Goal: Use online tool/utility

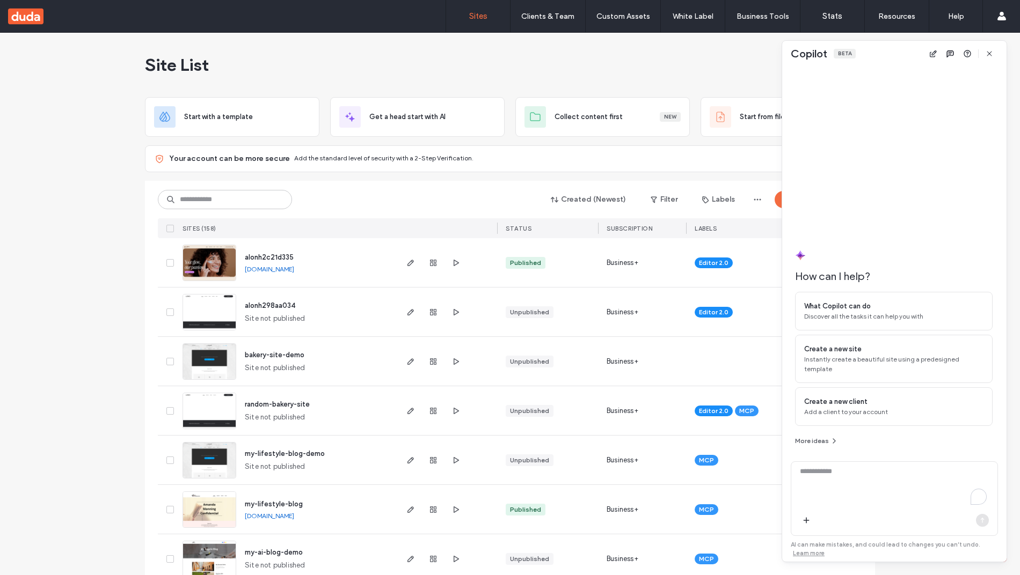
click at [866, 492] on textarea "To enrich screen reader interactions, please activate Accessibility in Grammarl…" at bounding box center [894, 487] width 206 height 42
type textarea "**"
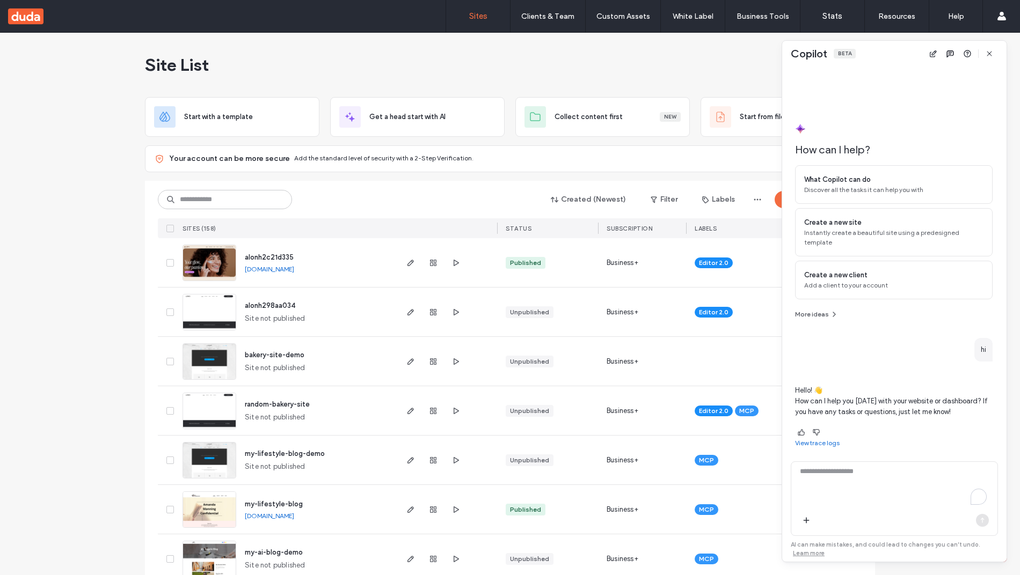
click at [249, 257] on span "alonh2c21d335" at bounding box center [269, 257] width 49 height 8
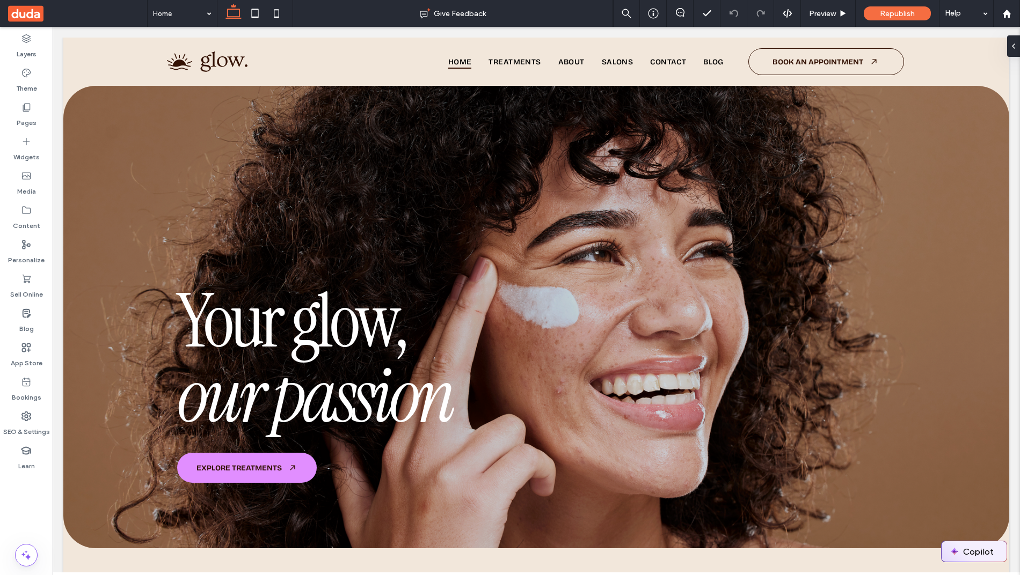
click at [986, 543] on button "Copilot" at bounding box center [973, 552] width 65 height 20
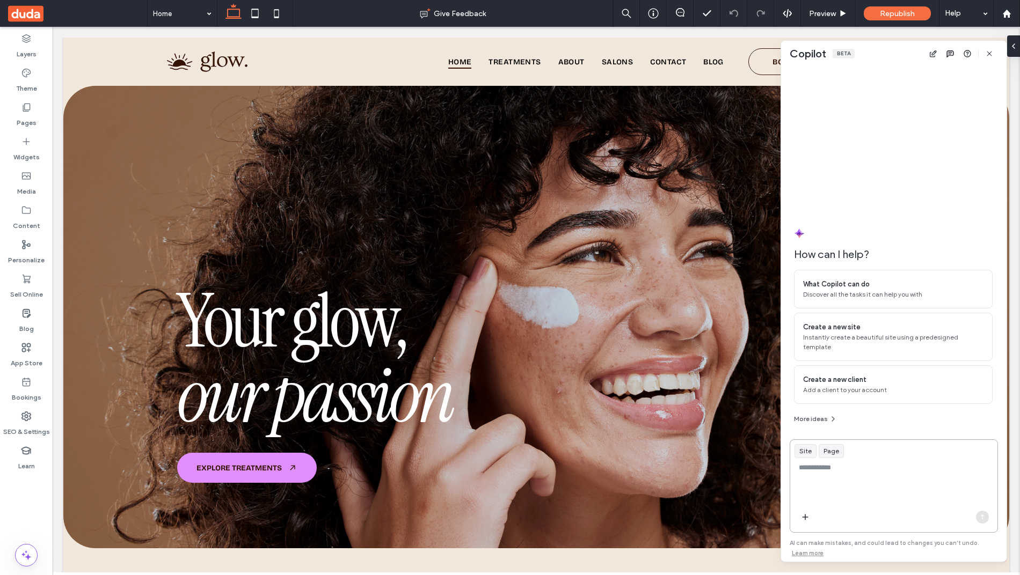
click at [927, 479] on textarea at bounding box center [893, 484] width 207 height 42
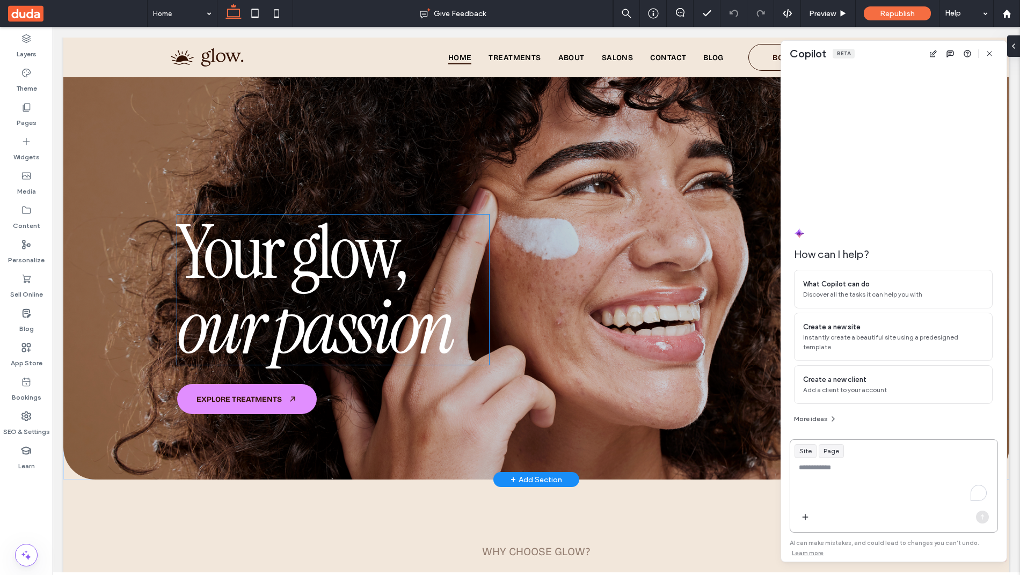
scroll to position [60, 0]
click at [335, 309] on span "﻿ our passion" at bounding box center [314, 328] width 275 height 98
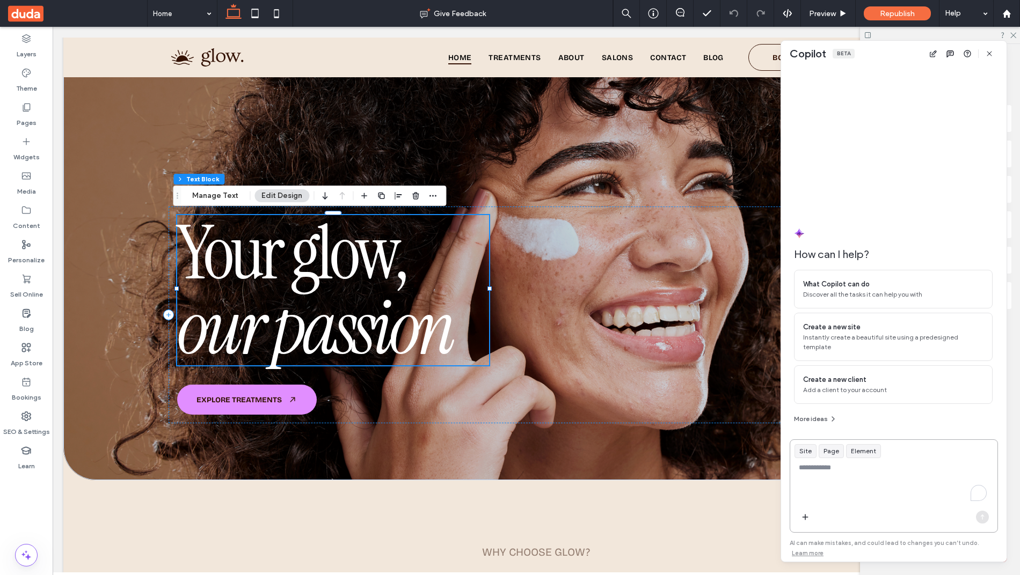
click at [848, 472] on textarea "To enrich screen reader interactions, please activate Accessibility in Grammarl…" at bounding box center [893, 484] width 207 height 42
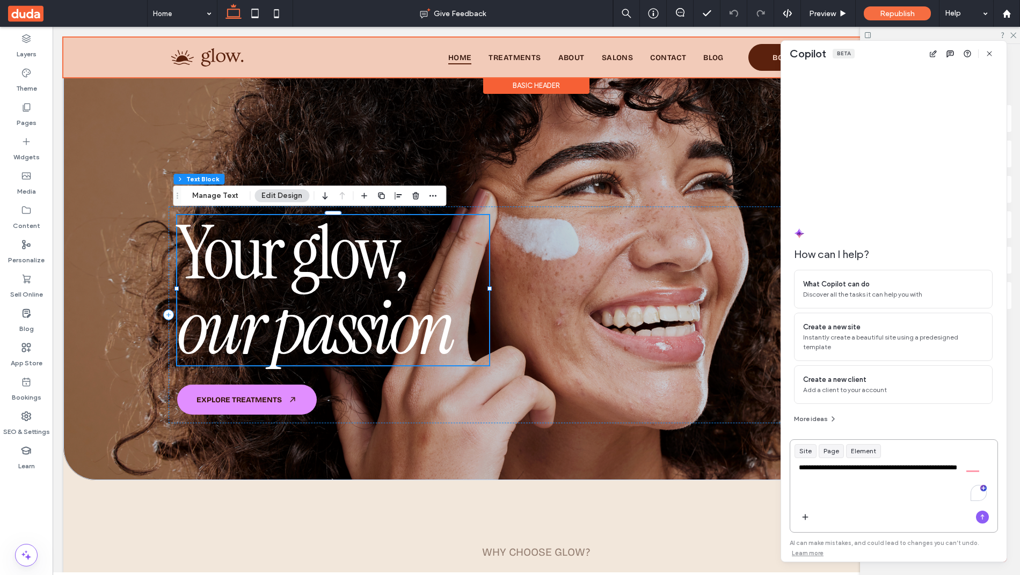
type textarea "**********"
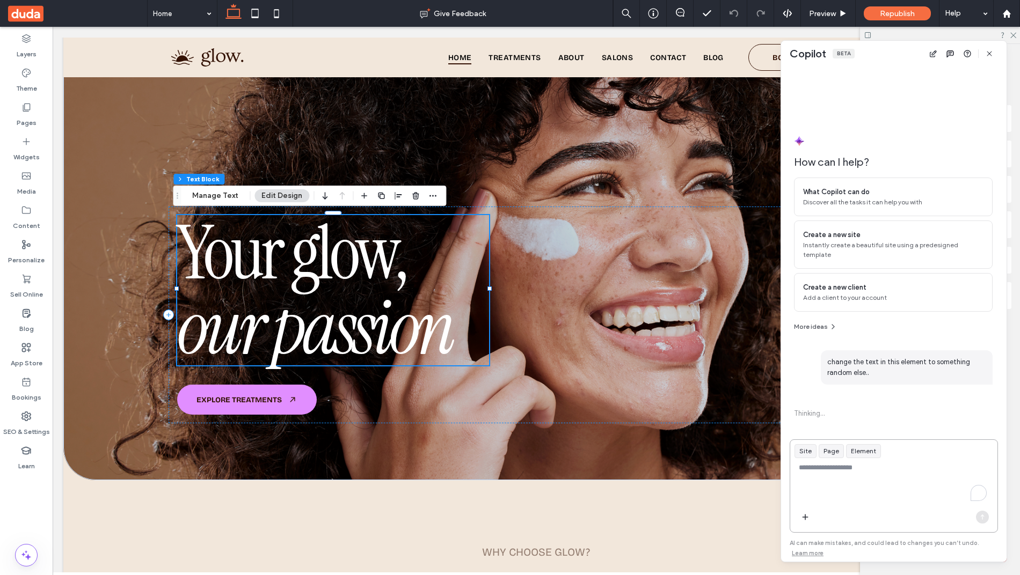
click at [894, 489] on textarea "To enrich screen reader interactions, please activate Accessibility in Grammarl…" at bounding box center [893, 484] width 207 height 42
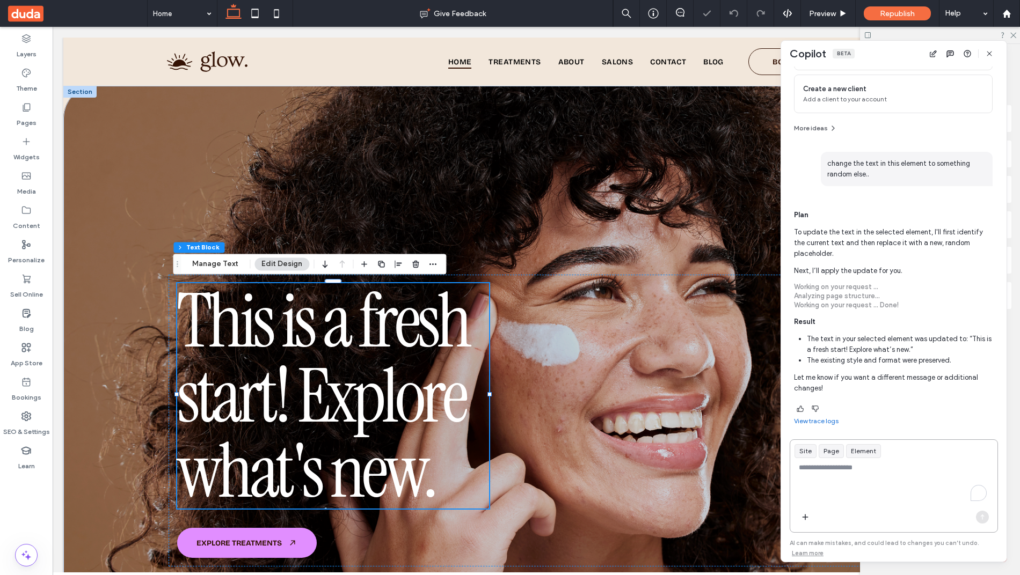
scroll to position [0, 0]
click at [801, 422] on link "View trace logs" at bounding box center [816, 421] width 45 height 9
